Goal: Navigation & Orientation: Find specific page/section

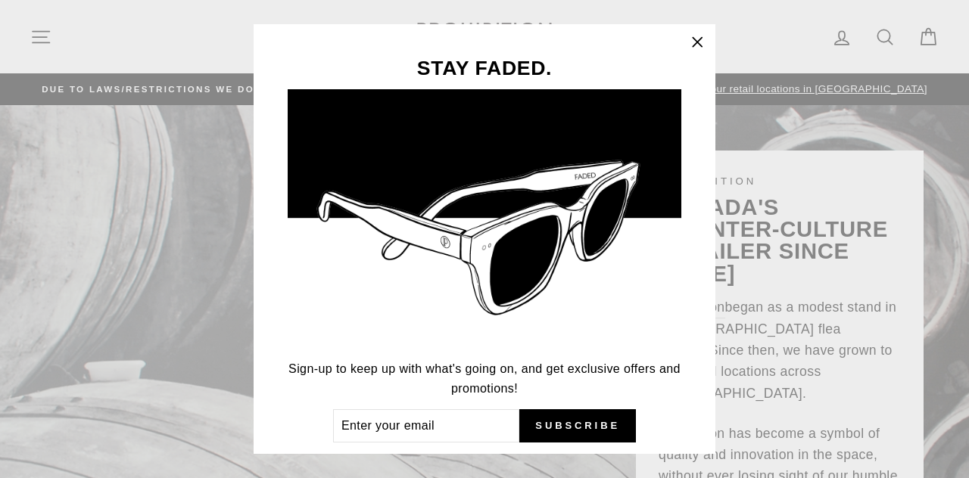
click at [702, 38] on icon "button" at bounding box center [697, 42] width 21 height 21
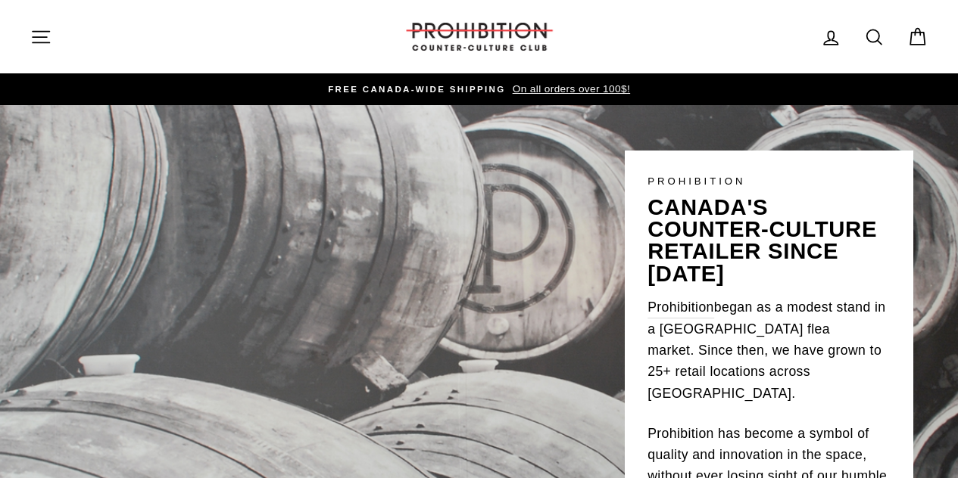
click at [47, 36] on icon "button" at bounding box center [41, 36] width 17 height 11
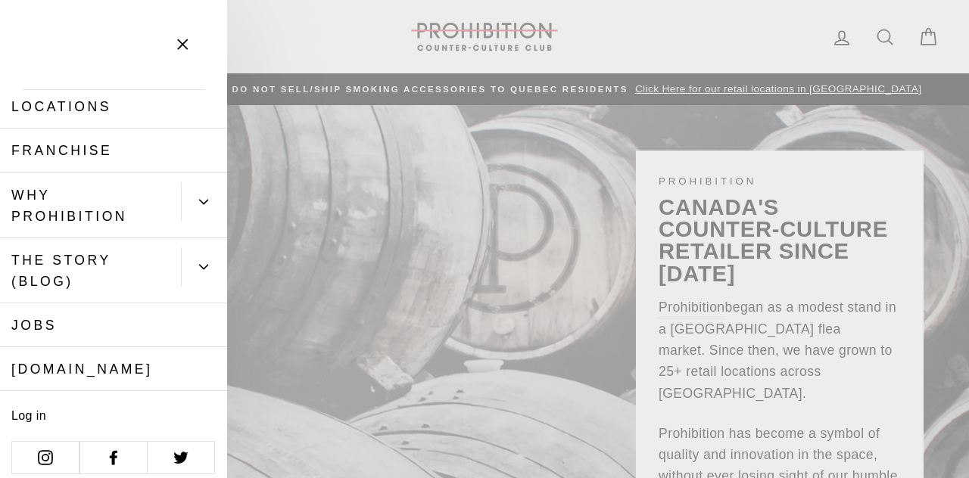
scroll to position [103, 0]
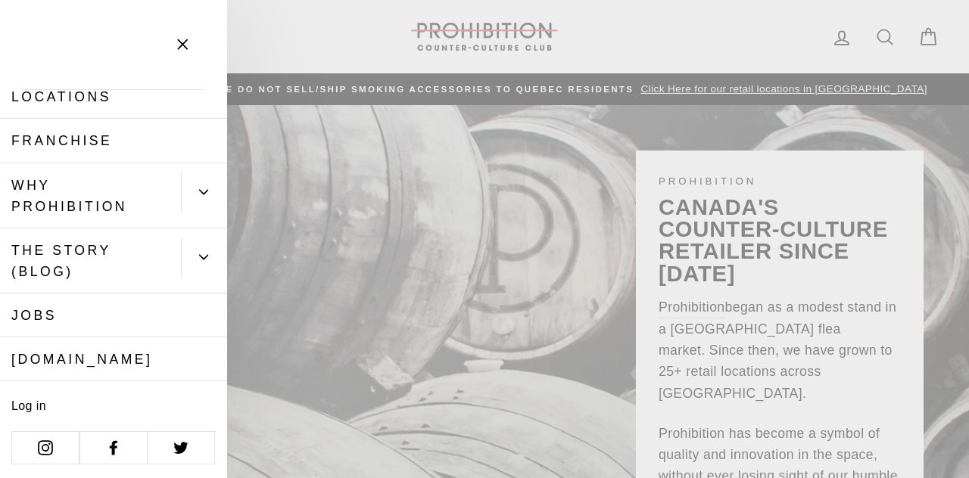
click at [109, 346] on link "[DOMAIN_NAME]" at bounding box center [113, 360] width 227 height 44
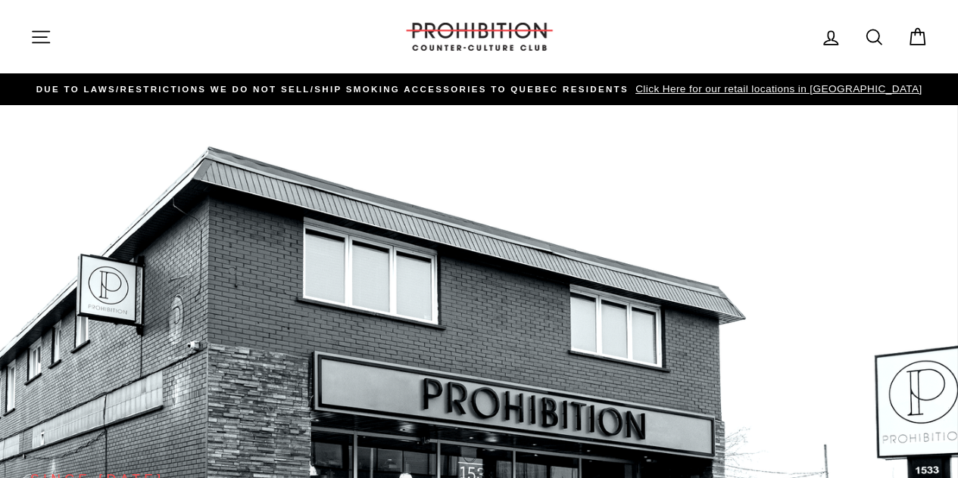
click at [47, 33] on icon "button" at bounding box center [40, 36] width 21 height 21
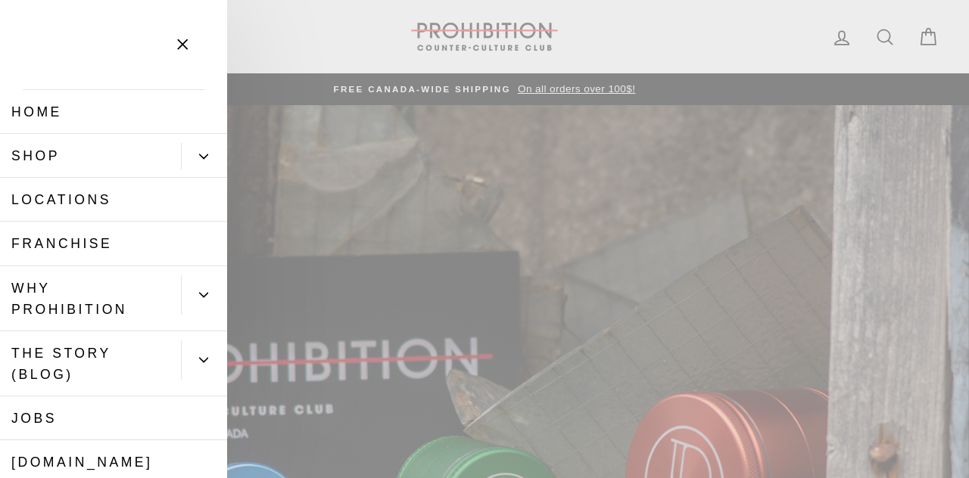
click at [70, 161] on link "Shop" at bounding box center [90, 156] width 181 height 44
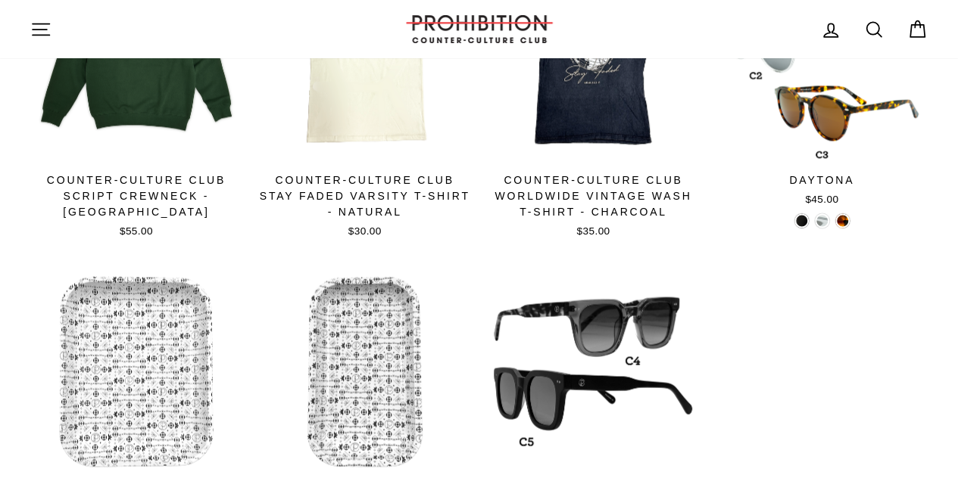
scroll to position [741, 0]
